Goal: Use online tool/utility: Utilize a website feature to perform a specific function

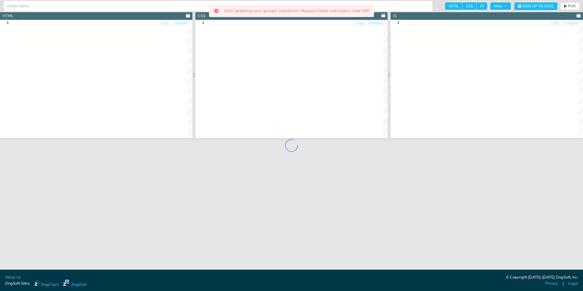
type textarea "<!DOCTYPE html> <html> <head> <meta charset="utf-8"> <title>ZingSoft Demo</titl…"
type textarea "html, body { height:100%; width:100%; margin:0; padding:0; } #myChart { margin-…"
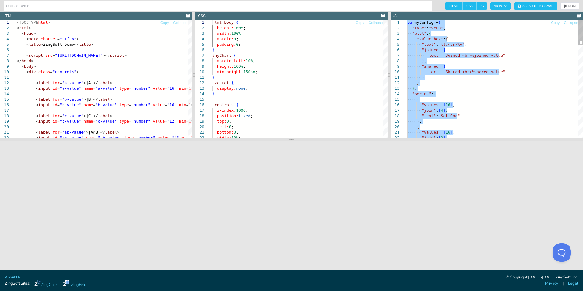
type textarea ""An 'intelligent' person ignoring emotional consequences", "An 'unreasonable' p…"
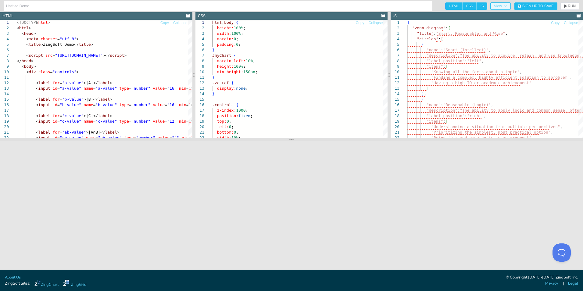
click at [505, 6] on icon "button" at bounding box center [506, 6] width 4 height 4
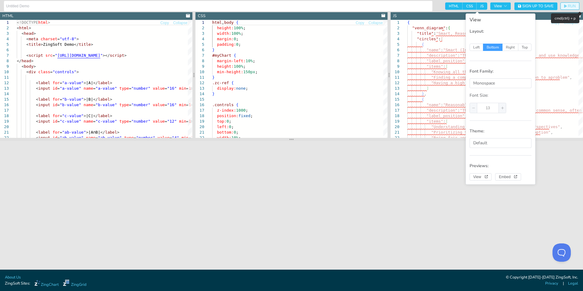
click at [570, 5] on span "RUN" at bounding box center [572, 6] width 8 height 4
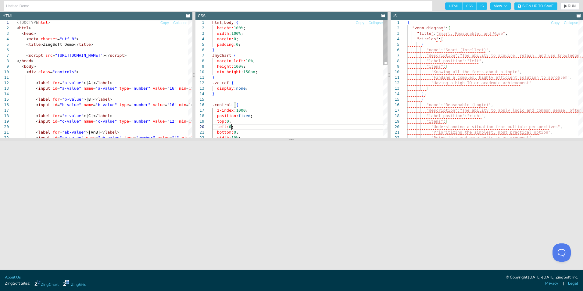
click at [289, 124] on div "html , body { height: 100% ; width: 100% ; margin: 0 ; padding: 0 ; } #myChart …" at bounding box center [299, 172] width 175 height 305
click at [340, 110] on div "html , body { height: 100% ; width: 100% ; margin: 0 ; padding: 0 ; } #myChart …" at bounding box center [299, 172] width 175 height 305
type textarea "html, body { height:100%; width:100%; margin:0; padding:0; } #myChart { margin-…"
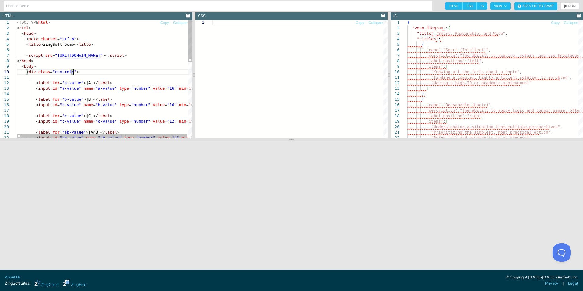
click at [125, 74] on div "<!DOCTYPE html > < html > < head > < meta charset = "utf-8" > < title > ZingSof…" at bounding box center [105, 186] width 176 height 332
type textarea "<!DOCTYPE html> <html> <head> <meta charset="utf-8"> <title>ZingSoft Demo</titl…"
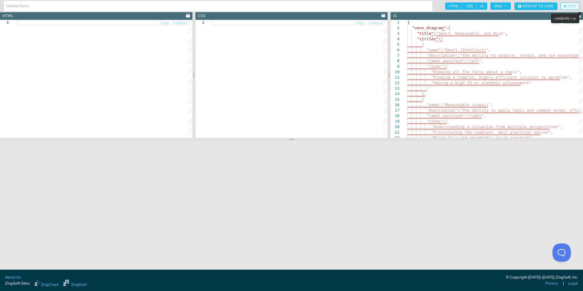
click at [572, 5] on span "RUN" at bounding box center [572, 6] width 8 height 4
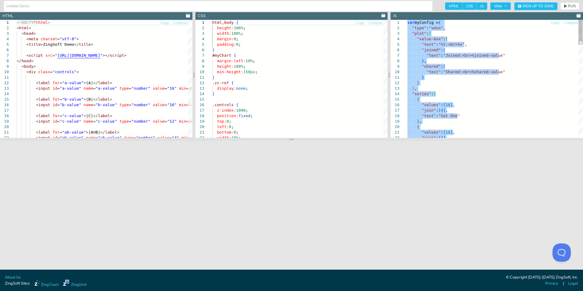
type textarea ""An 'intelligent' person ignoring emotional consequences", "An 'unreasonable' p…"
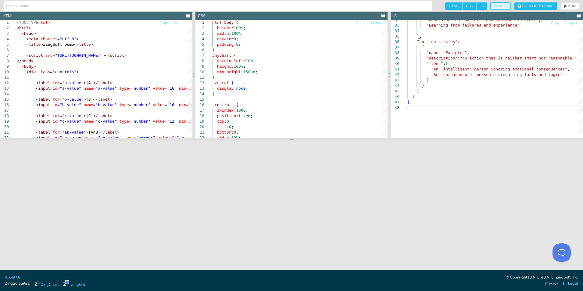
click at [499, 3] on button "View" at bounding box center [501, 5] width 20 height 7
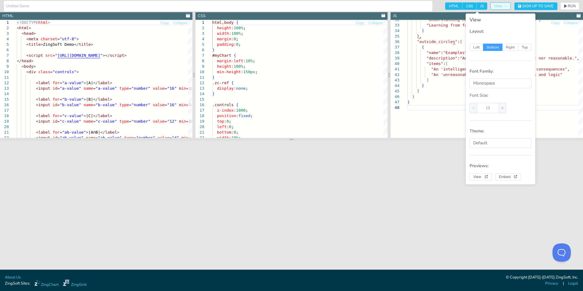
click at [499, 3] on button "View" at bounding box center [501, 5] width 20 height 7
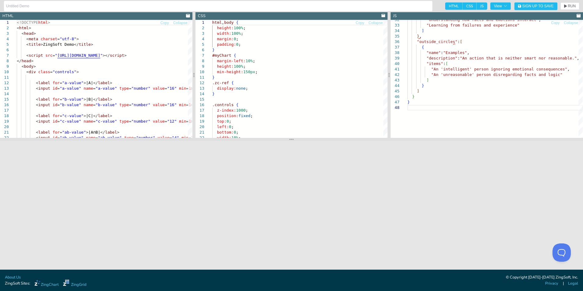
click at [481, 5] on span "JS" at bounding box center [482, 5] width 11 height 7
click at [481, 5] on input "JS" at bounding box center [479, 4] width 4 height 4
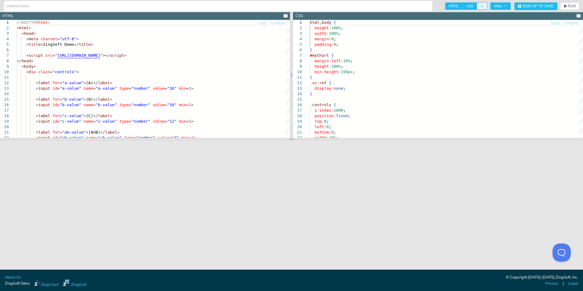
click at [481, 5] on span "JS" at bounding box center [482, 5] width 11 height 7
click at [481, 5] on input "JS" at bounding box center [479, 4] width 4 height 4
checkbox input "true"
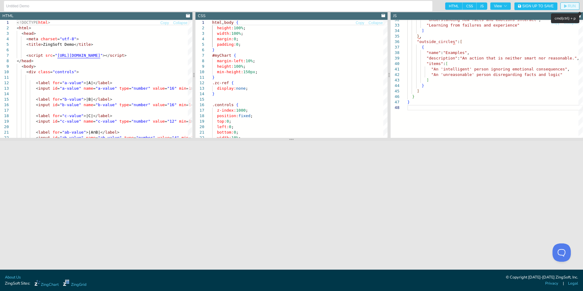
click at [571, 7] on span "RUN" at bounding box center [572, 6] width 8 height 4
